Goal: Information Seeking & Learning: Check status

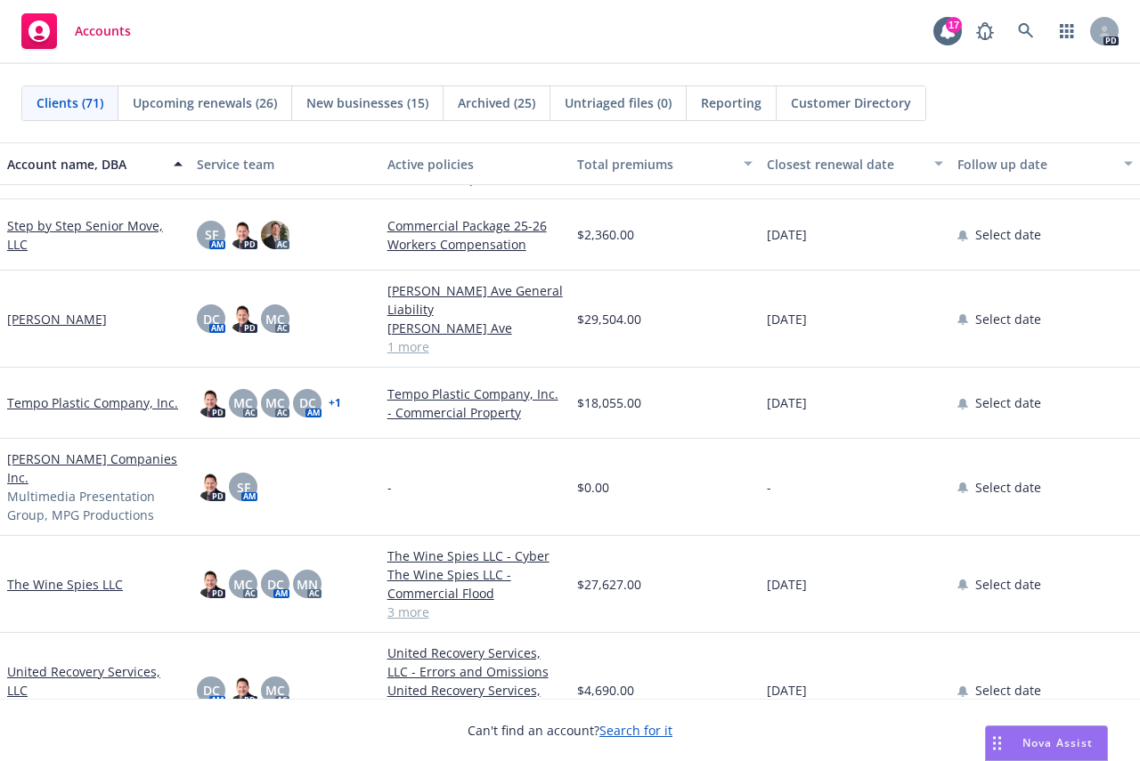
scroll to position [4540, 0]
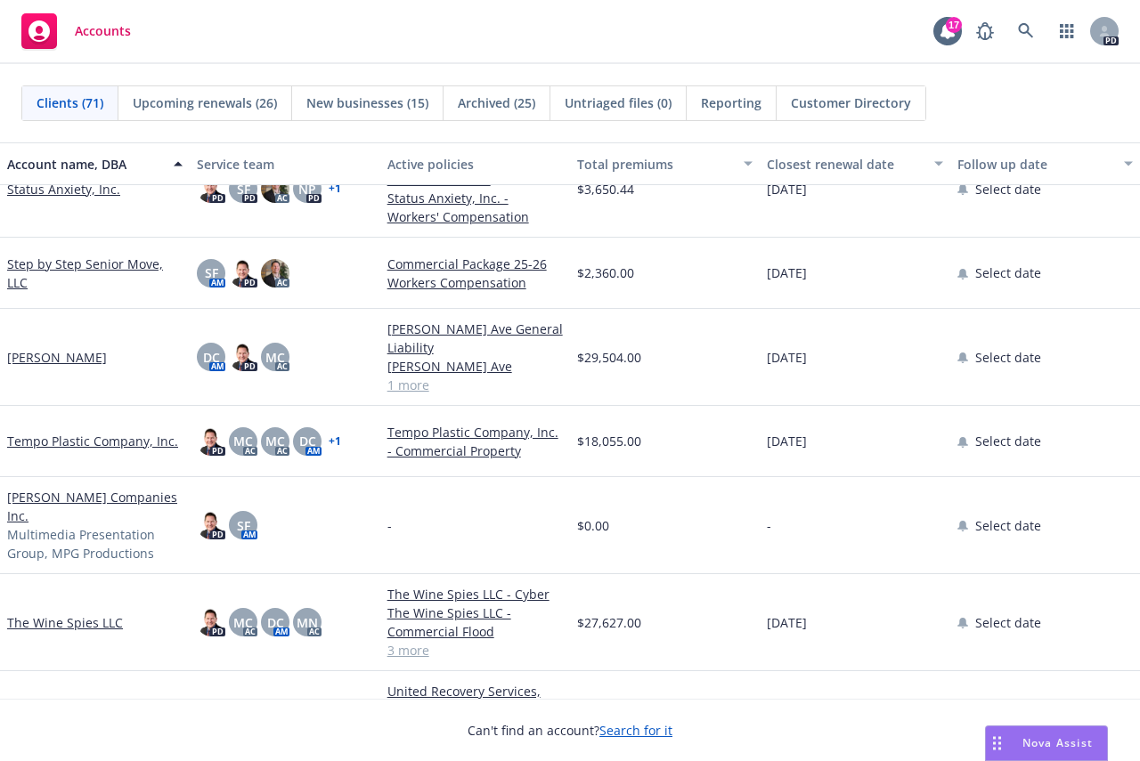
click at [45, 348] on link "[PERSON_NAME]" at bounding box center [57, 357] width 100 height 19
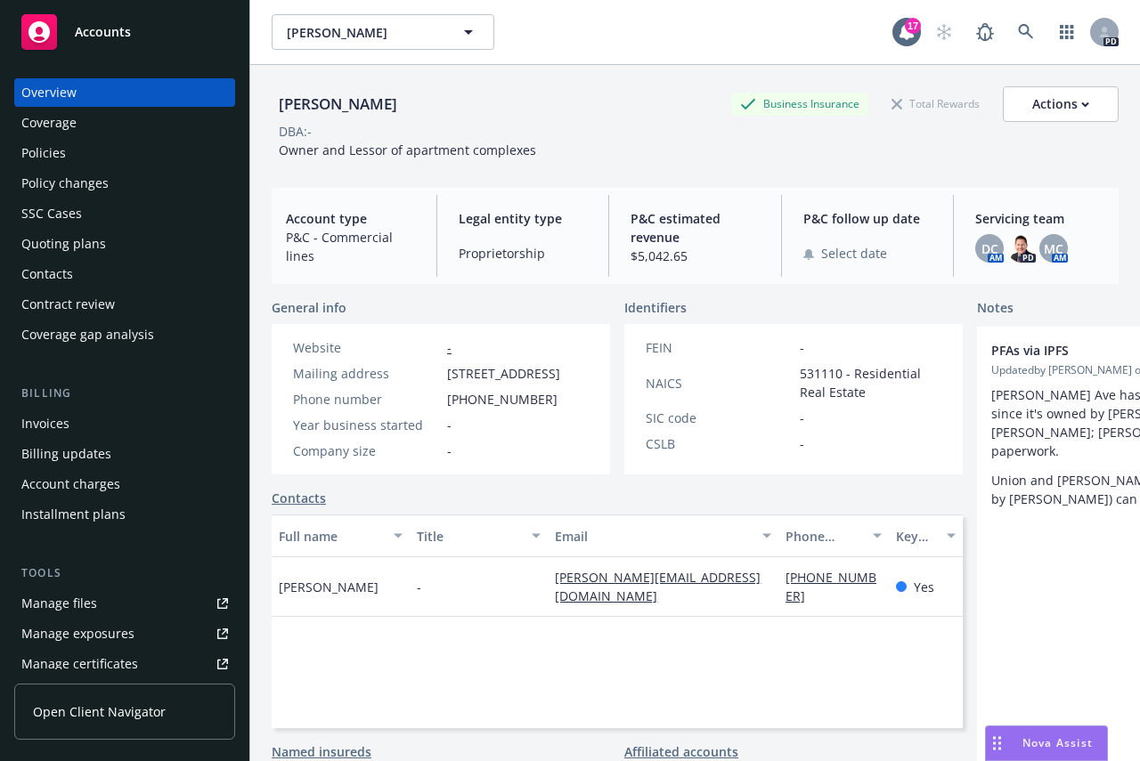
click at [43, 152] on div "Policies" at bounding box center [43, 153] width 45 height 28
